Goal: Information Seeking & Learning: Check status

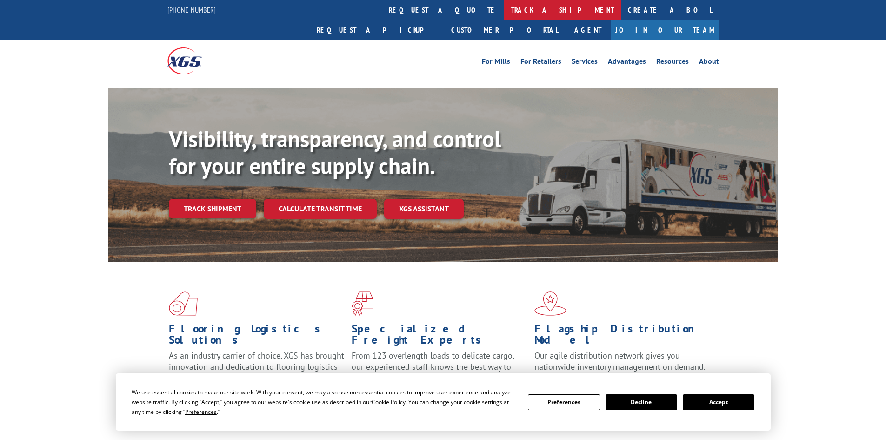
click at [504, 7] on link "track a shipment" at bounding box center [562, 10] width 117 height 20
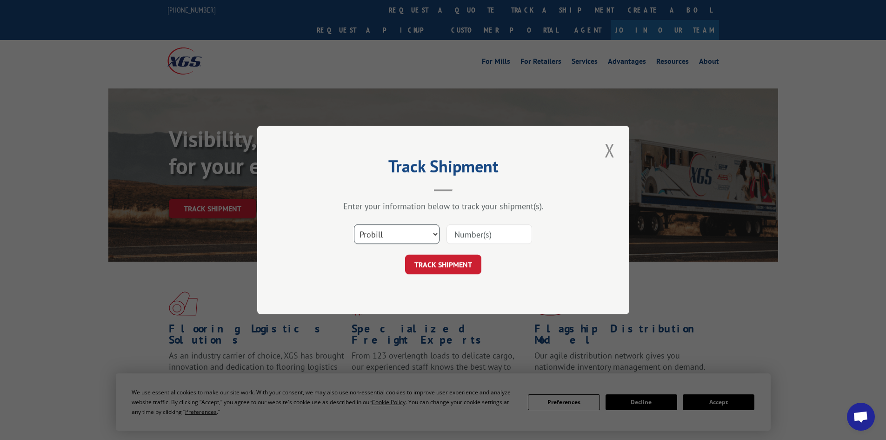
click at [400, 235] on select "Select category... Probill BOL PO" at bounding box center [397, 234] width 86 height 20
select select "bol"
click at [354, 224] on select "Select category... Probill BOL PO" at bounding box center [397, 234] width 86 height 20
click at [485, 228] on input at bounding box center [489, 234] width 86 height 20
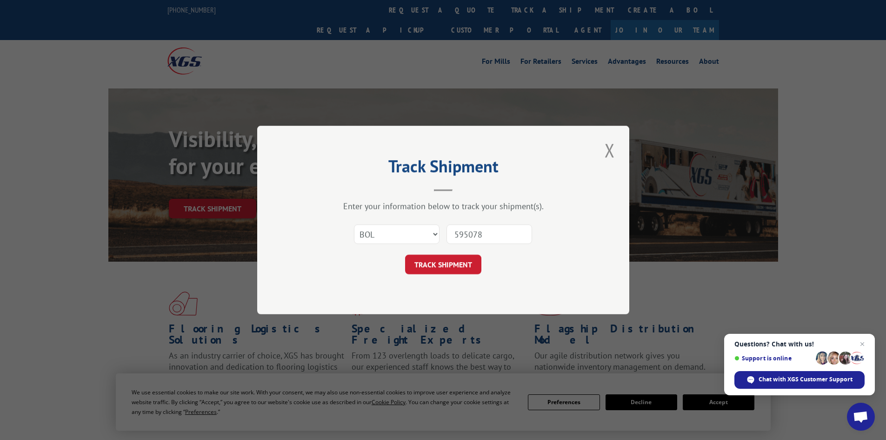
type input "5950786"
click button "TRACK SHIPMENT" at bounding box center [443, 264] width 76 height 20
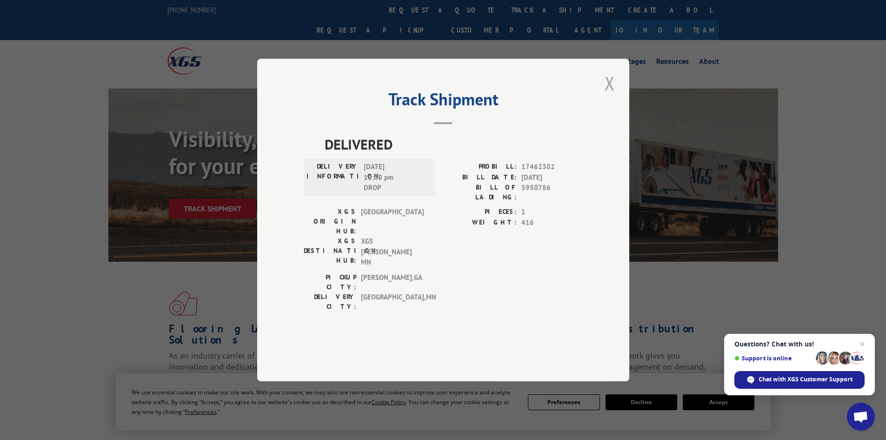
click at [607, 96] on button "Close modal" at bounding box center [610, 83] width 16 height 26
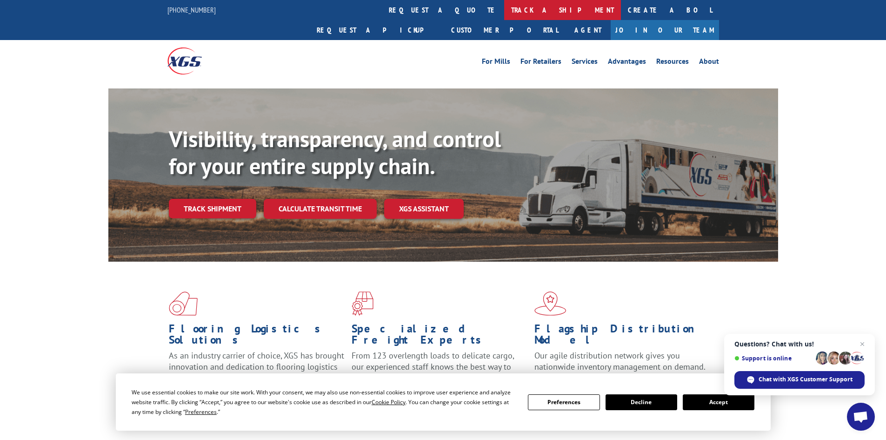
click at [504, 8] on link "track a shipment" at bounding box center [562, 10] width 117 height 20
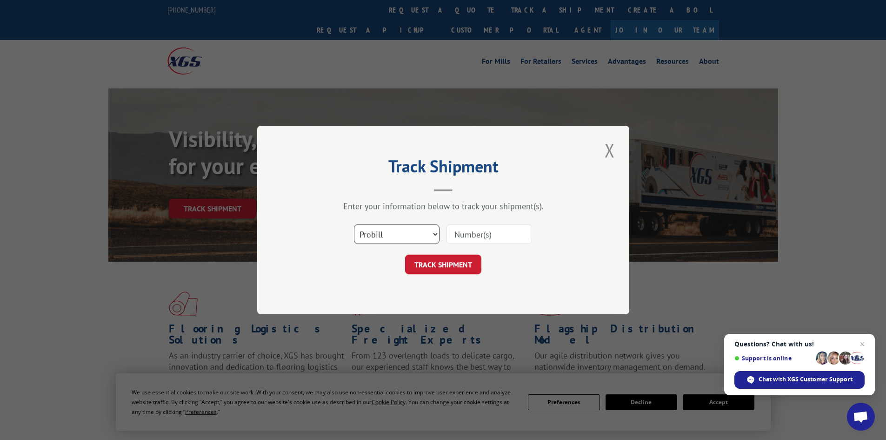
click at [416, 244] on select "Select category... Probill BOL PO" at bounding box center [397, 234] width 86 height 20
select select "bol"
click at [354, 224] on select "Select category... Probill BOL PO" at bounding box center [397, 234] width 86 height 20
click at [468, 234] on input at bounding box center [489, 234] width 86 height 20
type input "5957198"
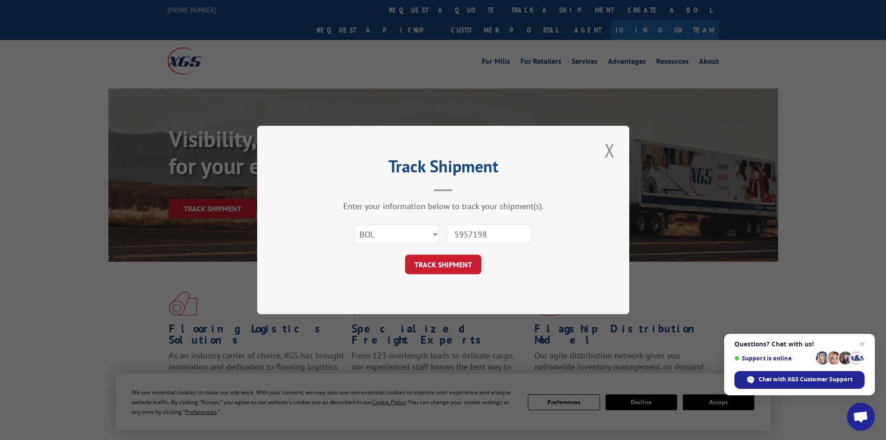
click button "TRACK SHIPMENT" at bounding box center [443, 264] width 76 height 20
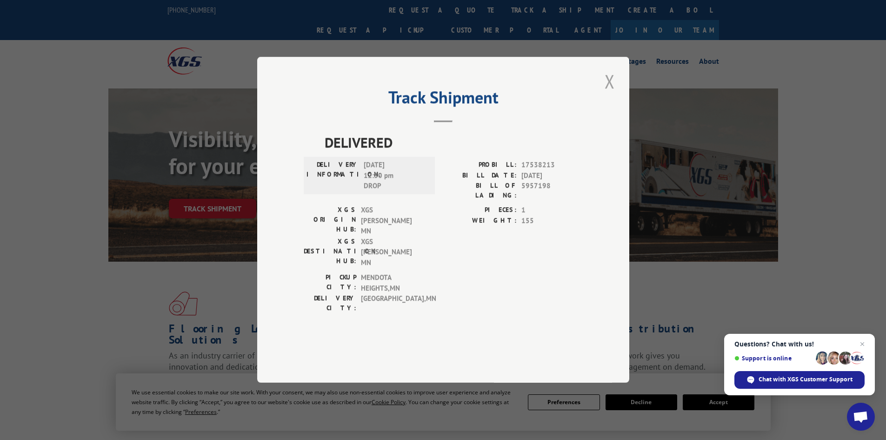
click at [609, 94] on button "Close modal" at bounding box center [610, 81] width 16 height 26
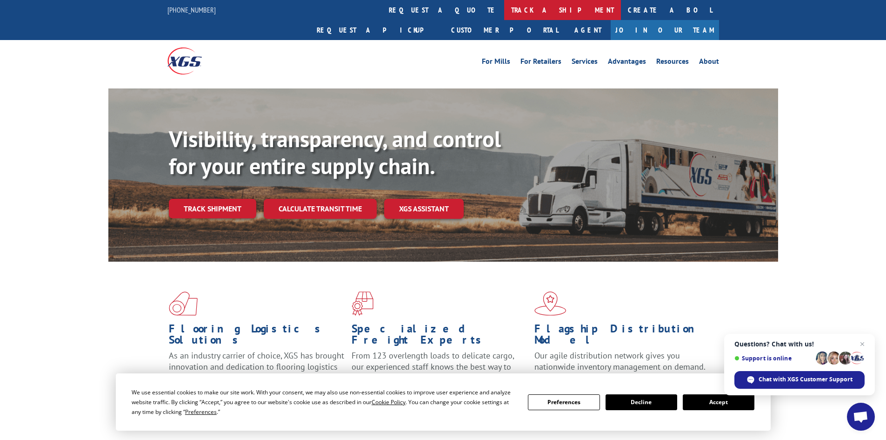
click at [504, 7] on link "track a shipment" at bounding box center [562, 10] width 117 height 20
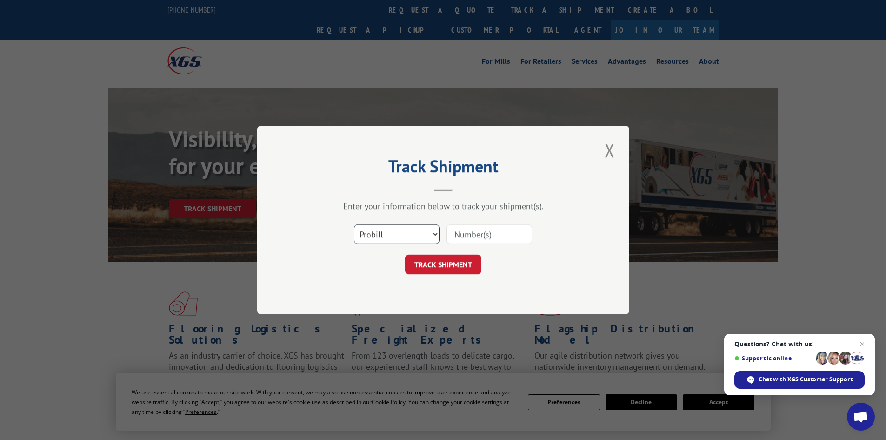
click at [411, 225] on select "Select category... Probill BOL PO" at bounding box center [397, 234] width 86 height 20
select select "bol"
click at [354, 224] on select "Select category... Probill BOL PO" at bounding box center [397, 234] width 86 height 20
click at [488, 233] on input at bounding box center [489, 234] width 86 height 20
type input "5955760"
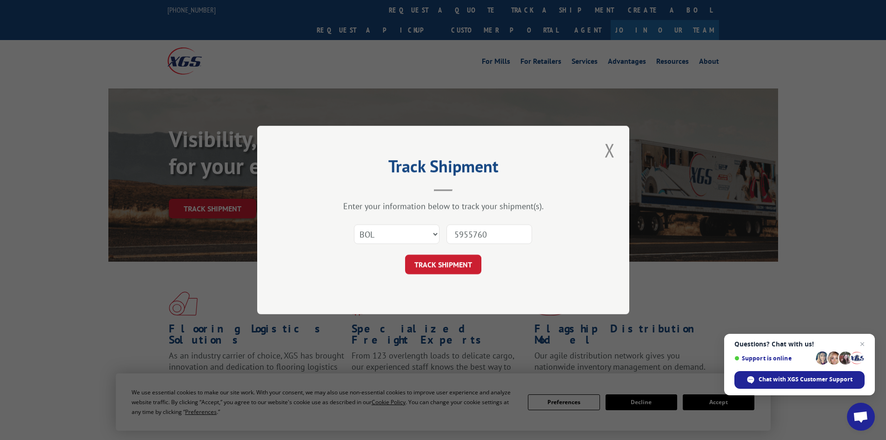
click button "TRACK SHIPMENT" at bounding box center [443, 264] width 76 height 20
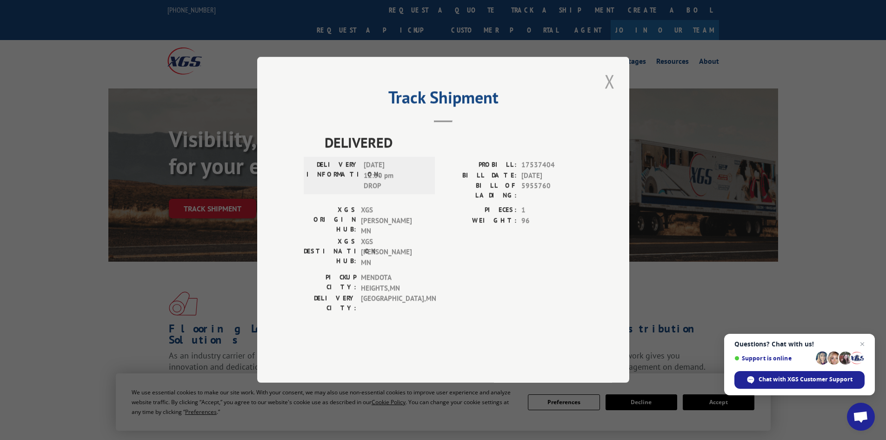
drag, startPoint x: 611, startPoint y: 104, endPoint x: 579, endPoint y: 89, distance: 35.2
click at [611, 94] on button "Close modal" at bounding box center [610, 81] width 16 height 26
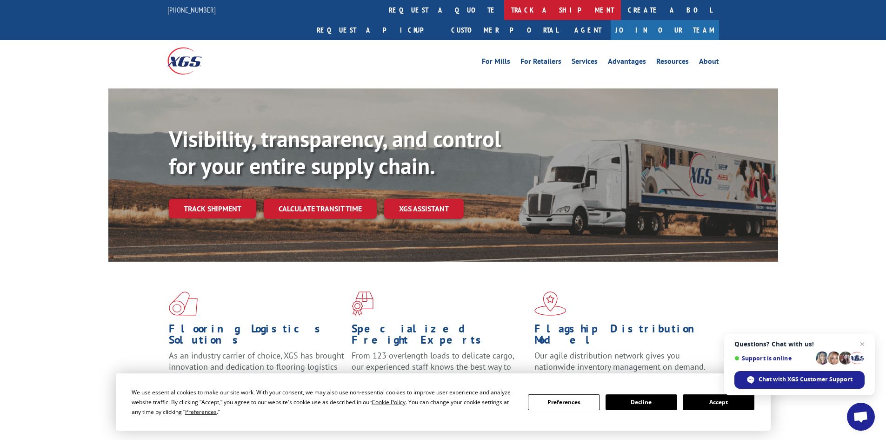
click at [504, 12] on link "track a shipment" at bounding box center [562, 10] width 117 height 20
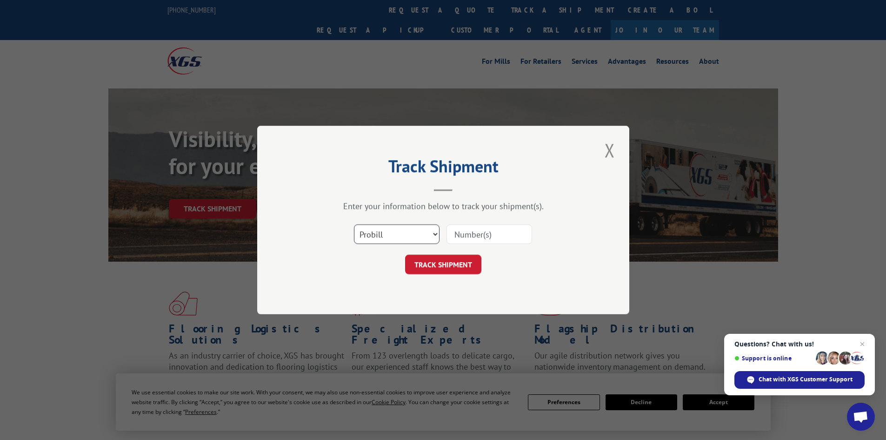
click at [420, 238] on select "Select category... Probill BOL PO" at bounding box center [397, 234] width 86 height 20
select select "bol"
click at [354, 224] on select "Select category... Probill BOL PO" at bounding box center [397, 234] width 86 height 20
drag, startPoint x: 468, startPoint y: 235, endPoint x: 474, endPoint y: 233, distance: 6.5
click at [471, 234] on input at bounding box center [489, 234] width 86 height 20
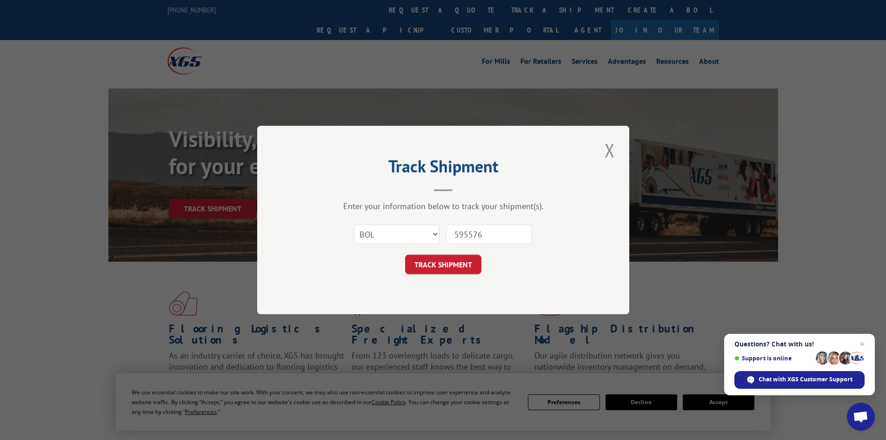
type input "5955760"
click button "TRACK SHIPMENT" at bounding box center [443, 264] width 76 height 20
